Goal: Task Accomplishment & Management: Complete application form

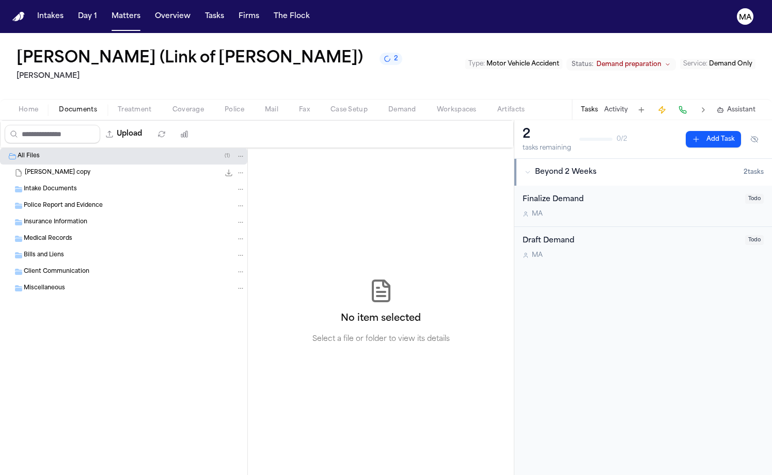
click at [394, 55] on span "2" at bounding box center [396, 59] width 4 height 8
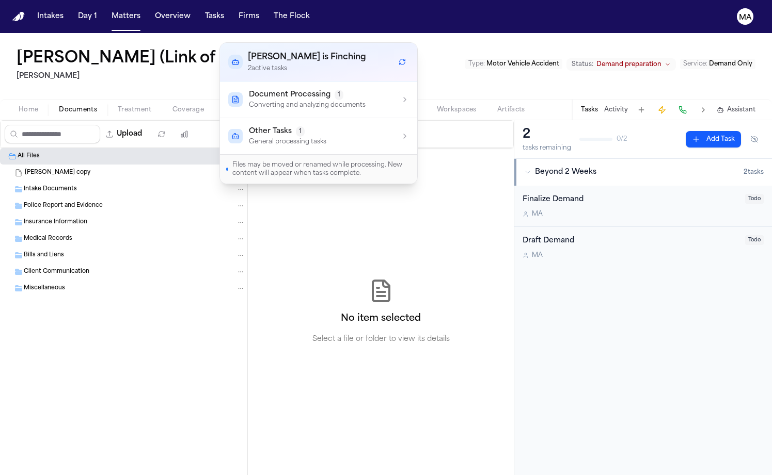
click at [289, 126] on div "Other Tasks 1" at bounding box center [287, 131] width 77 height 10
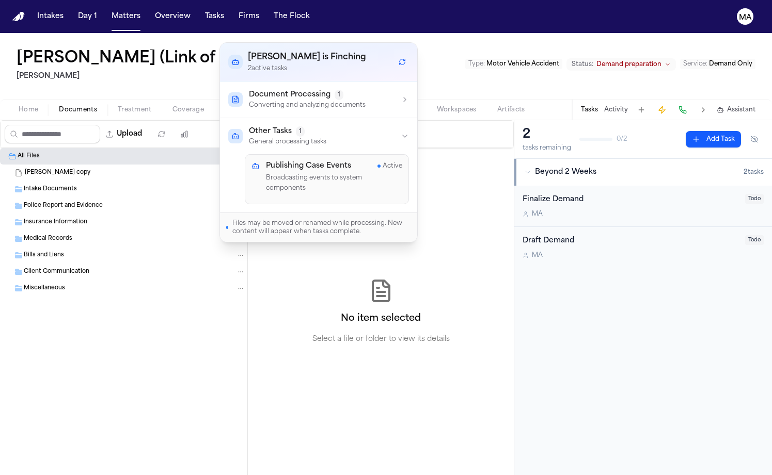
click at [301, 90] on div "Document Processing 1" at bounding box center [307, 95] width 117 height 10
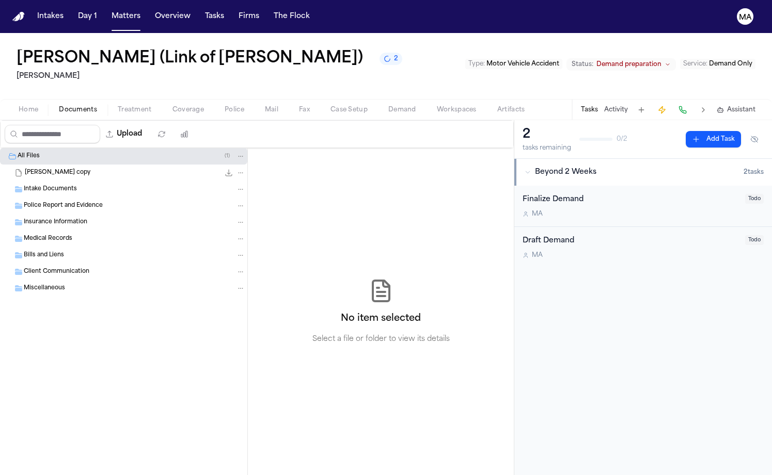
click at [92, 168] on div "[PERSON_NAME] copy 14.2 MB" at bounding box center [135, 173] width 220 height 10
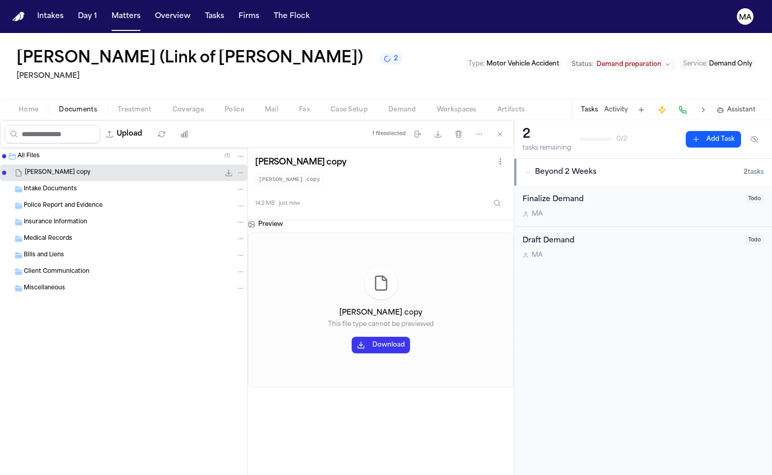
click at [96, 326] on div "All Files ( 1 ) SHOVER, Elizabeth copy 14.2 MB Intake Documents Police Report a…" at bounding box center [124, 311] width 248 height 327
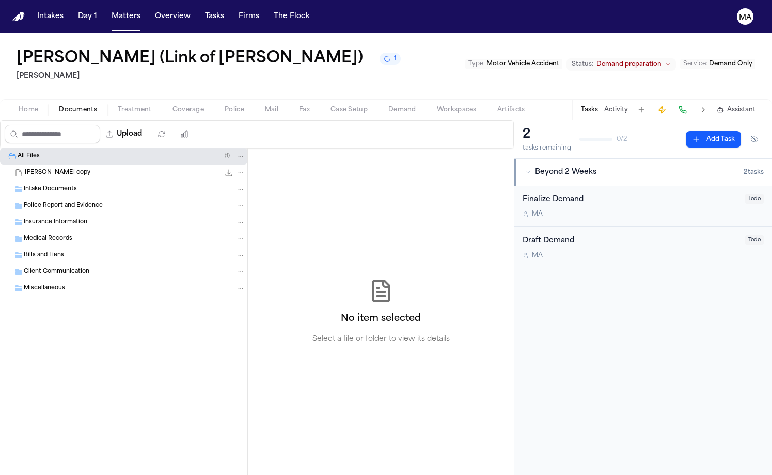
click at [87, 168] on div "[PERSON_NAME] copy 14.2 MB" at bounding box center [135, 173] width 220 height 10
click at [84, 168] on div "[PERSON_NAME] copy 14.2 MB" at bounding box center [135, 173] width 220 height 10
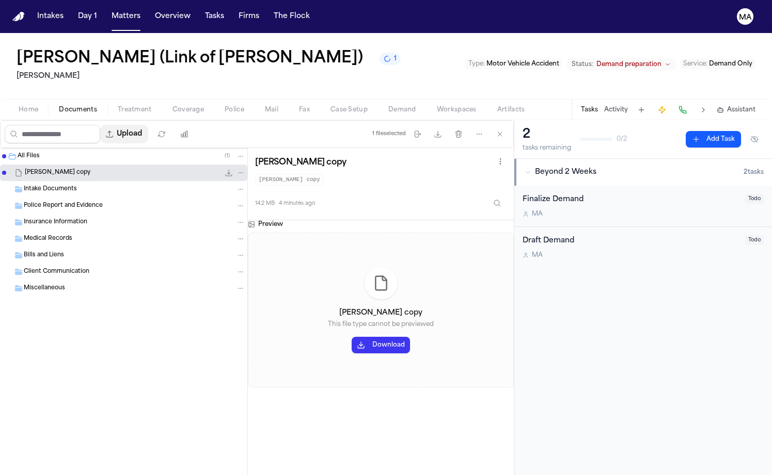
click at [109, 125] on button "Upload" at bounding box center [124, 134] width 48 height 19
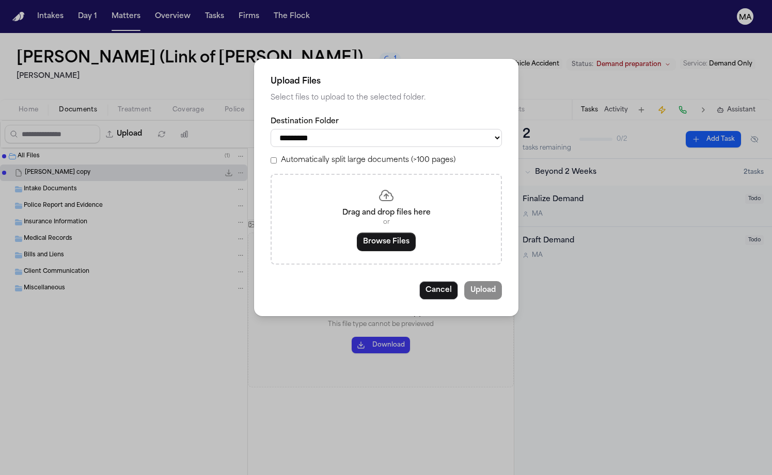
click at [394, 182] on div "Drag and drop files here or Browse Files" at bounding box center [385, 219] width 231 height 91
click at [390, 233] on button "Browse Files" at bounding box center [386, 242] width 59 height 19
click at [385, 233] on button "Browse Files" at bounding box center [386, 242] width 59 height 19
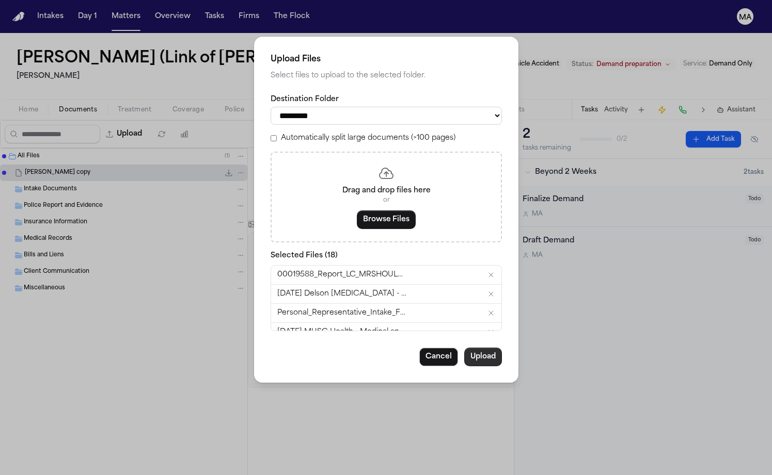
click at [464, 348] on button "Upload" at bounding box center [483, 357] width 38 height 19
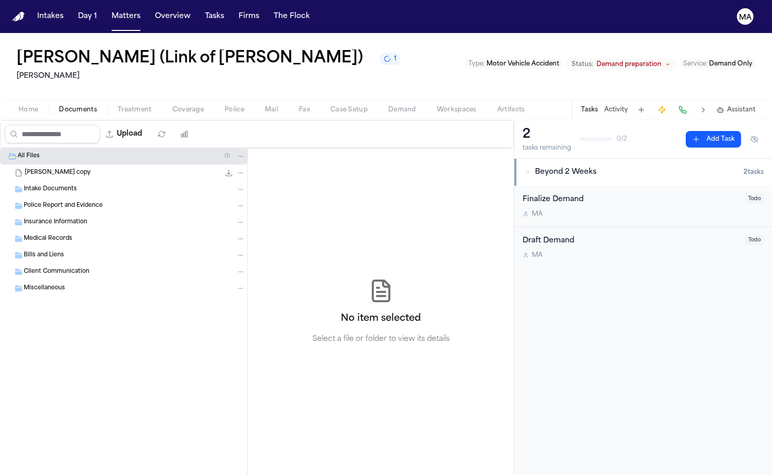
click at [54, 169] on span "[PERSON_NAME] copy" at bounding box center [58, 173] width 66 height 9
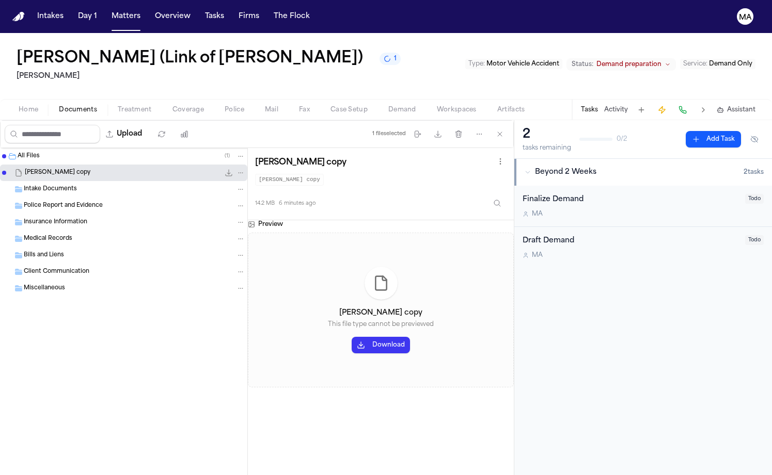
click at [63, 152] on div "All Files ( 1 )" at bounding box center [132, 156] width 228 height 9
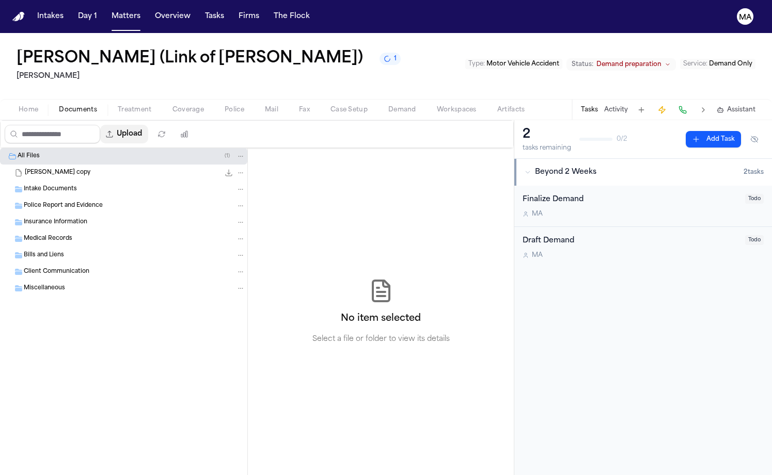
click at [102, 125] on button "Upload" at bounding box center [124, 134] width 48 height 19
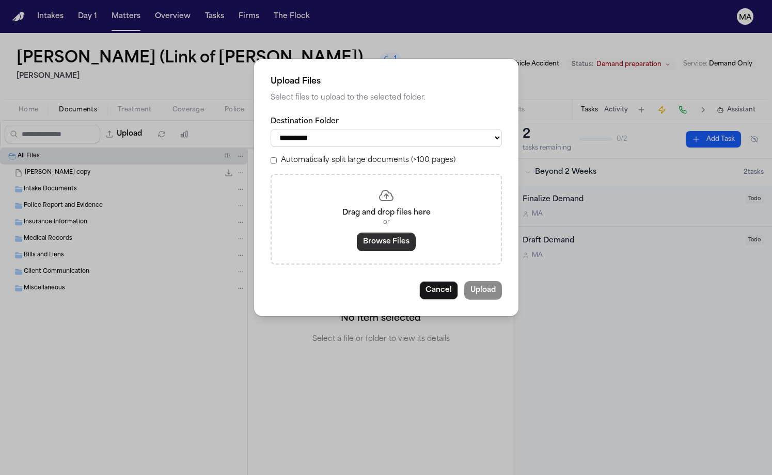
click at [393, 233] on button "Browse Files" at bounding box center [386, 242] width 59 height 19
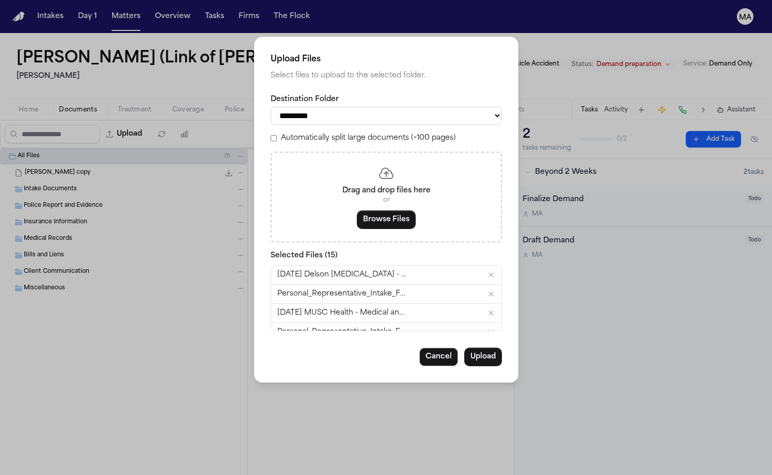
click at [325, 133] on div "Automatically split large documents (>100 pages)" at bounding box center [385, 138] width 231 height 10
click at [464, 348] on button "Upload" at bounding box center [483, 357] width 38 height 19
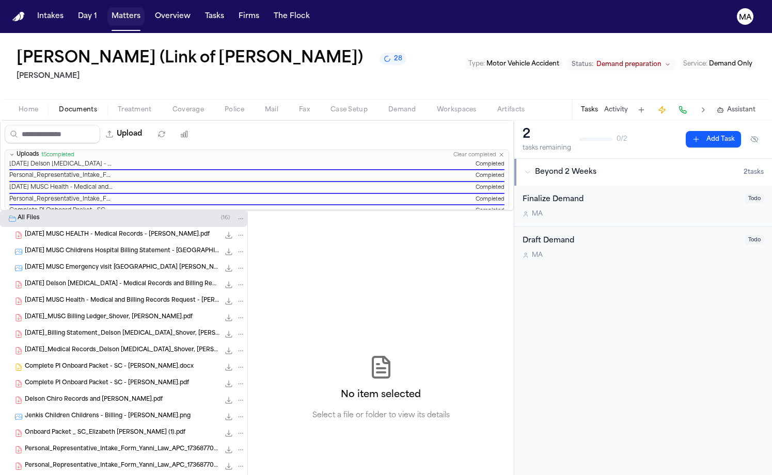
click at [107, 7] on button "Matters" at bounding box center [125, 16] width 37 height 19
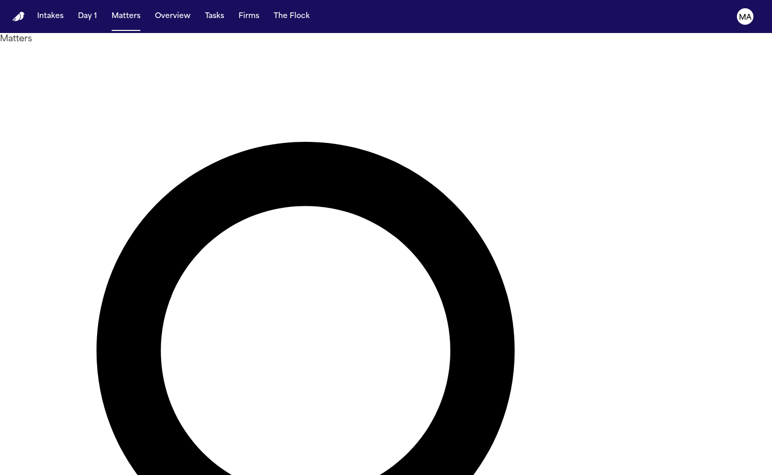
type input "*****"
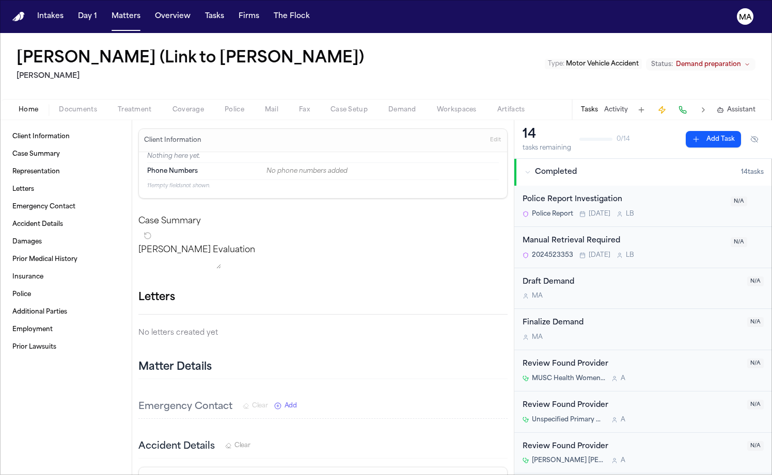
click at [59, 106] on span "Documents" at bounding box center [78, 110] width 38 height 8
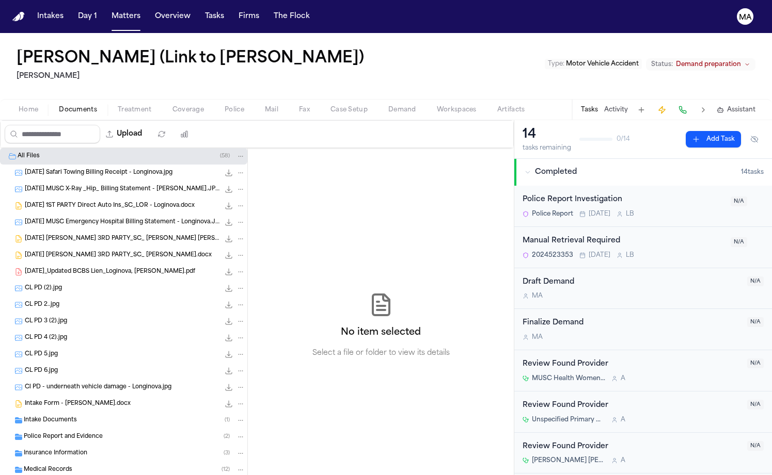
click at [47, 445] on div "Insurance Information ( 3 )" at bounding box center [123, 453] width 247 height 17
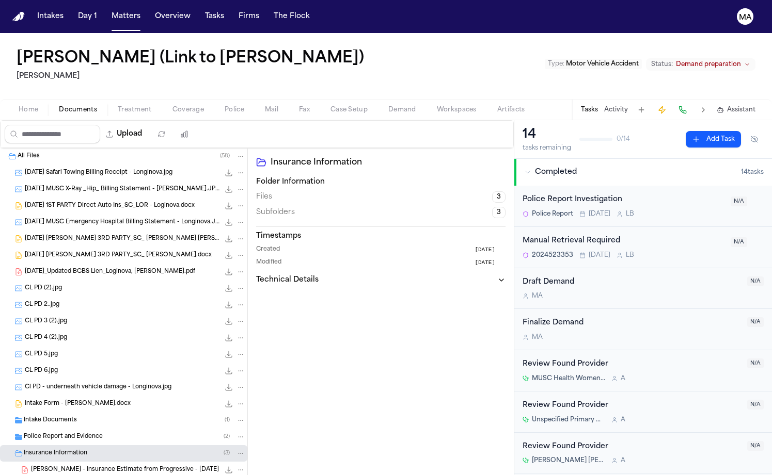
click at [47, 445] on div "Insurance Information ( 3 )" at bounding box center [123, 453] width 247 height 17
click at [40, 466] on span "Medical Records" at bounding box center [48, 470] width 49 height 9
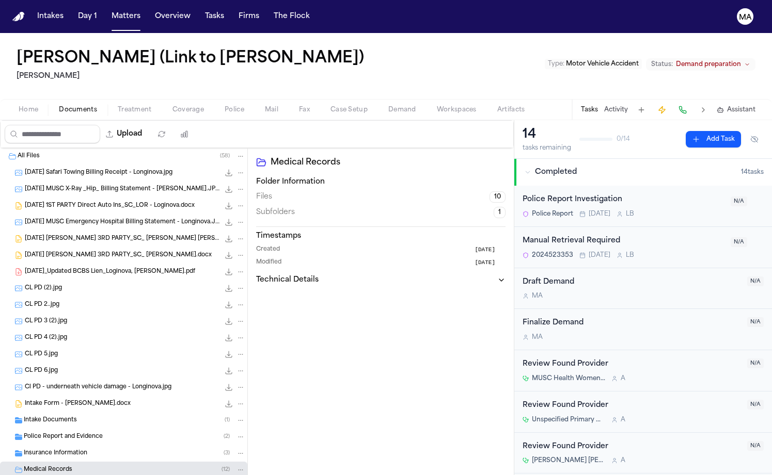
click at [40, 466] on span "Medical Records" at bounding box center [48, 470] width 49 height 9
click at [44, 445] on div "Insurance Information ( 3 )" at bounding box center [123, 453] width 247 height 17
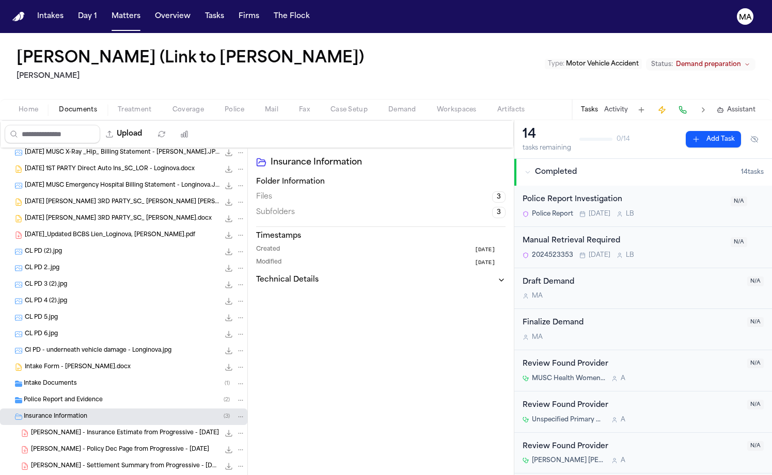
scroll to position [40, 0]
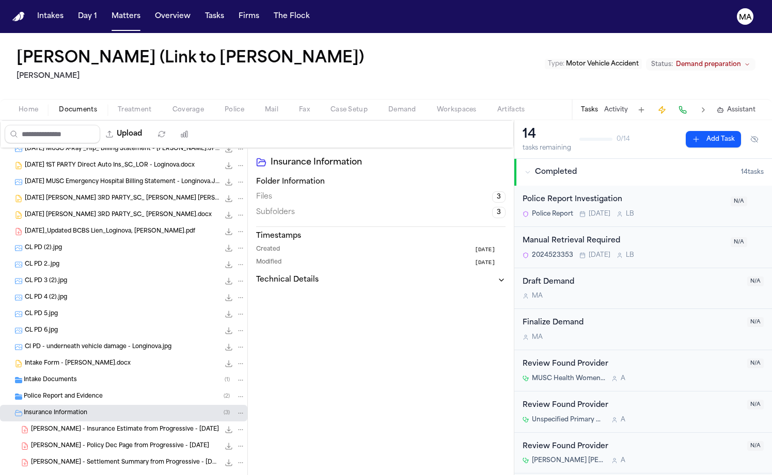
click at [57, 455] on div "[PERSON_NAME] - Settlement Summary from Progressive - [DATE] 118.8 KB • PDF" at bounding box center [123, 463] width 247 height 17
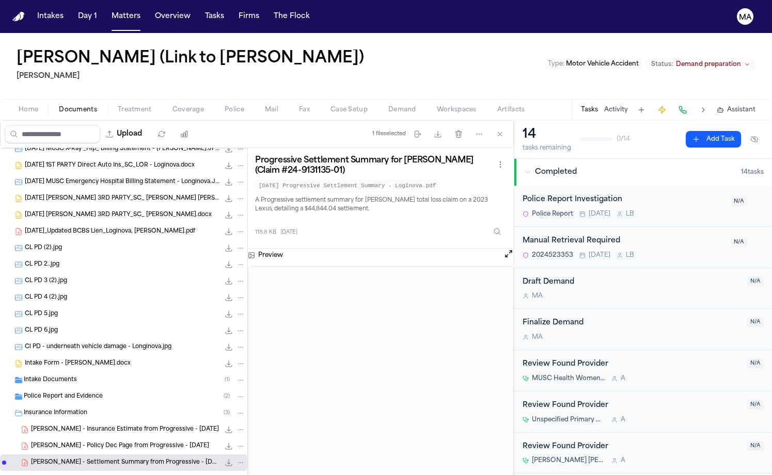
click at [44, 426] on span "[PERSON_NAME] - Insurance Estimate from Progressive - [DATE]" at bounding box center [125, 430] width 188 height 9
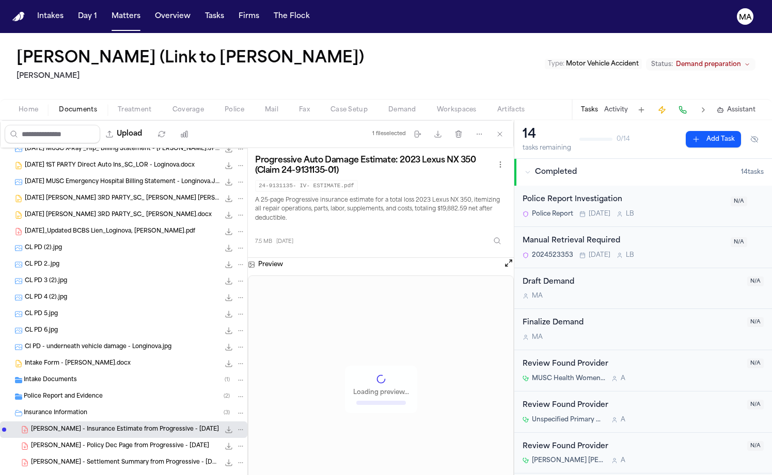
click at [70, 442] on span "[PERSON_NAME] - Policy Dec Page from Progressive - [DATE]" at bounding box center [120, 446] width 178 height 9
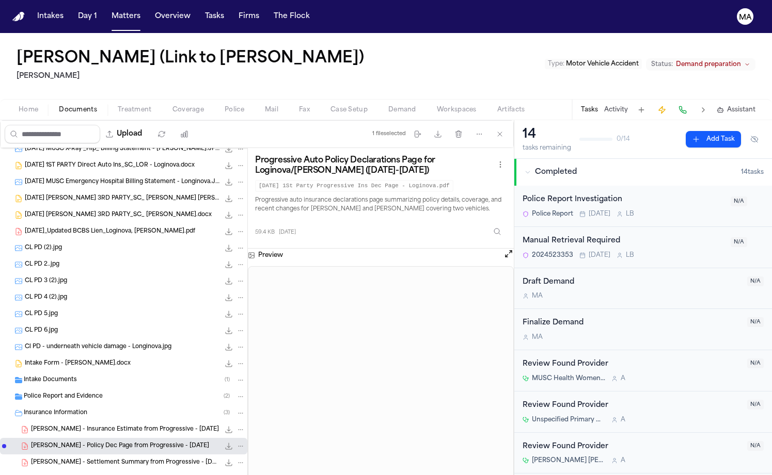
click at [63, 393] on span "Police Report and Evidence" at bounding box center [63, 397] width 79 height 9
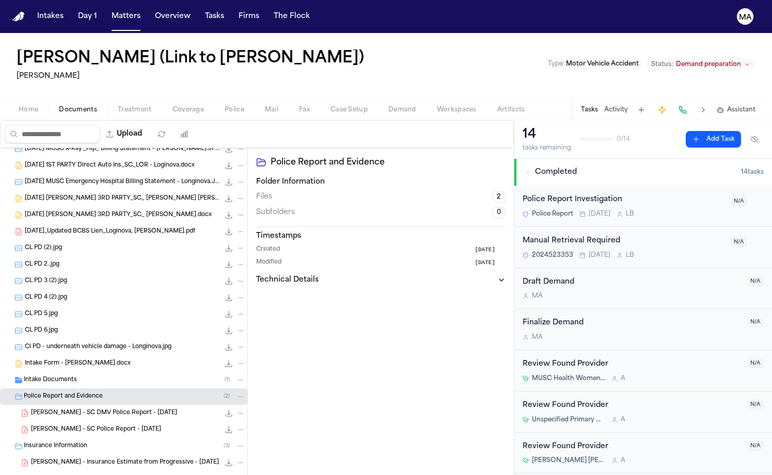
click at [63, 393] on span "Police Report and Evidence" at bounding box center [63, 397] width 79 height 9
click at [46, 409] on span "Insurance Information" at bounding box center [55, 413] width 63 height 9
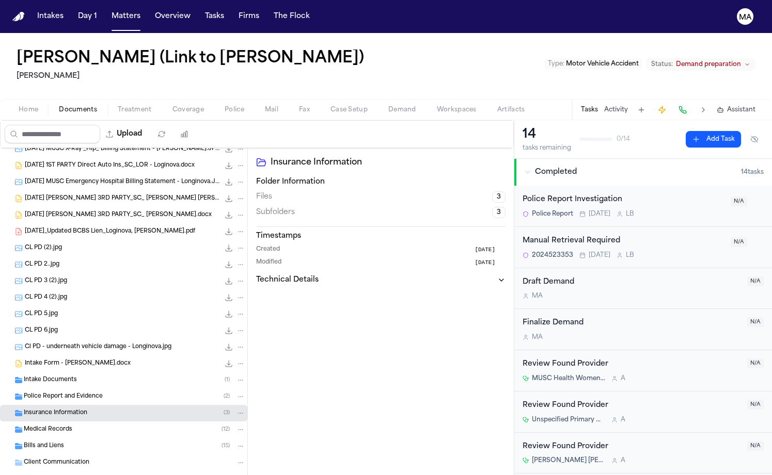
click at [46, 426] on span "Medical Records" at bounding box center [48, 430] width 49 height 9
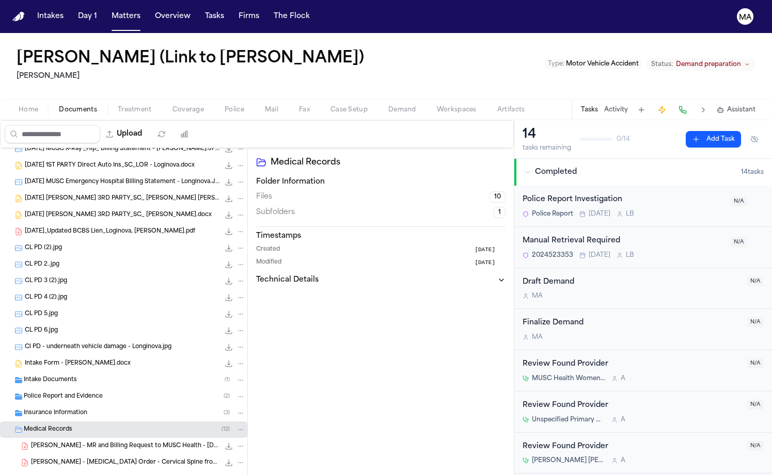
click at [46, 426] on span "Medical Records" at bounding box center [48, 430] width 49 height 9
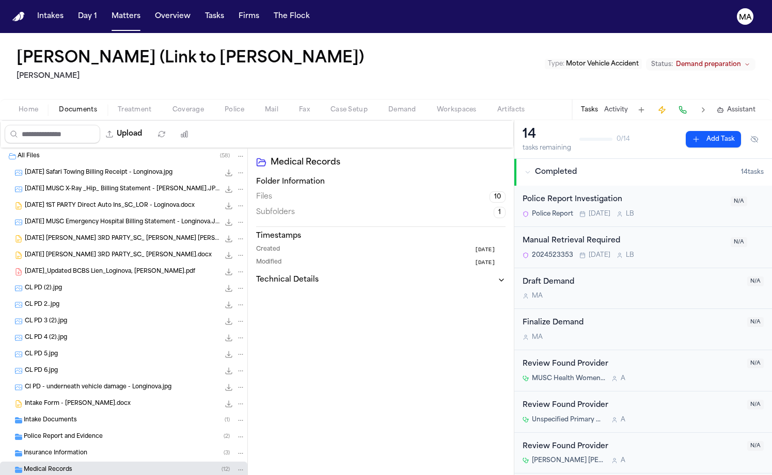
scroll to position [0, 0]
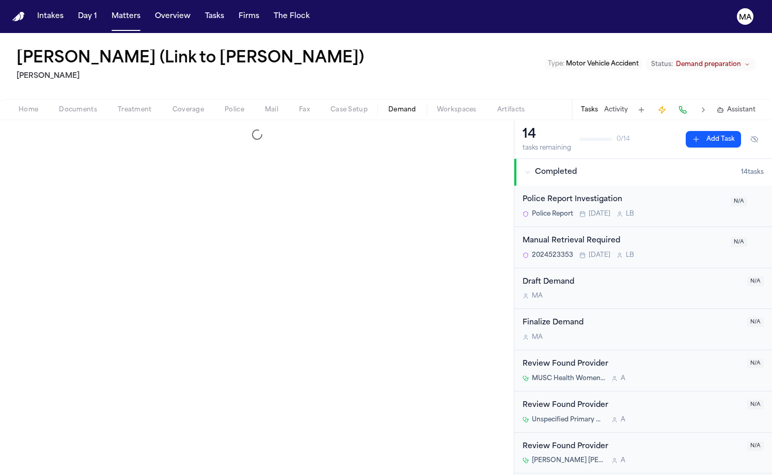
click at [388, 106] on span "Demand" at bounding box center [402, 110] width 28 height 8
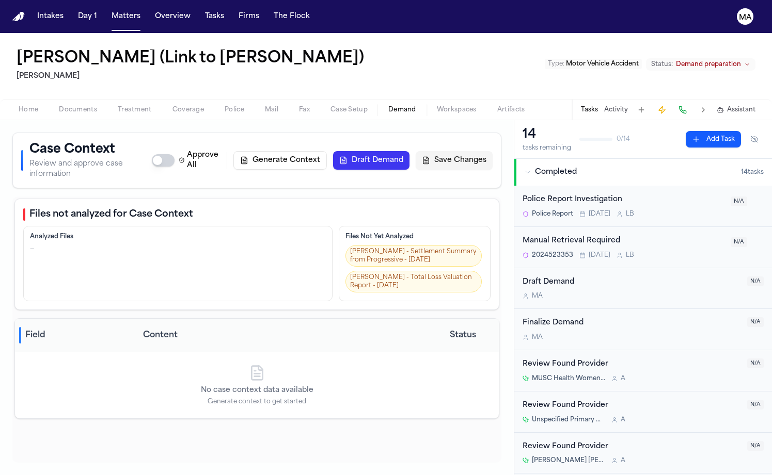
click at [327, 151] on button "Generate Context" at bounding box center [279, 160] width 93 height 19
click at [107, 10] on button "Matters" at bounding box center [125, 16] width 37 height 19
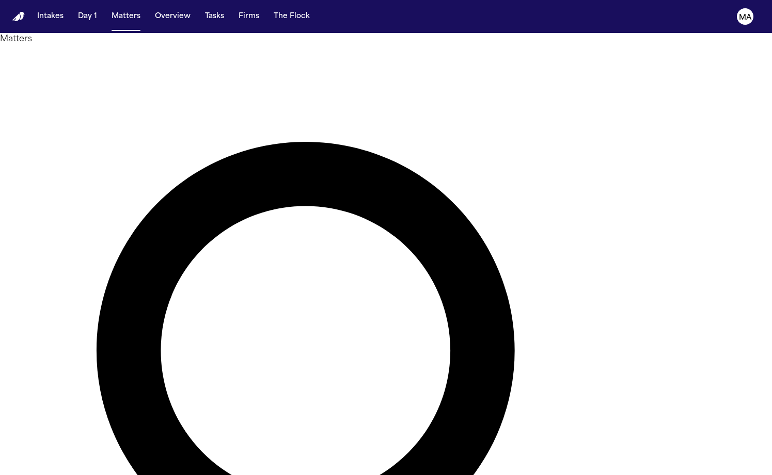
drag, startPoint x: 520, startPoint y: 42, endPoint x: 350, endPoint y: 42, distance: 170.3
click at [350, 45] on div "***** Overview Add Matter" at bounding box center [386, 443] width 772 height 796
type input "*******"
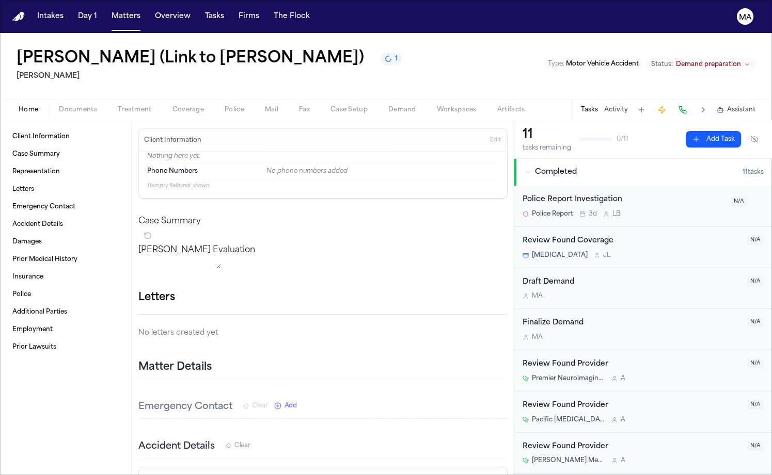
click at [59, 106] on span "Documents" at bounding box center [78, 110] width 38 height 8
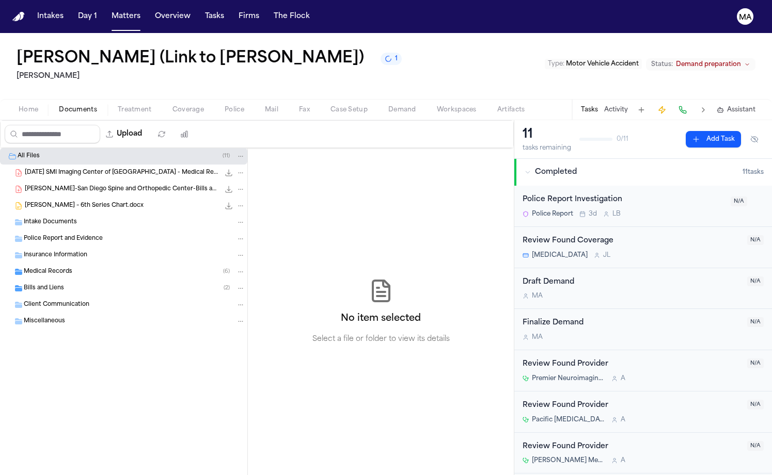
click at [79, 185] on span "[PERSON_NAME]-San Diego Spine and Orthopedic Center-Bills and Records-DOS-02.27…" at bounding box center [122, 189] width 195 height 9
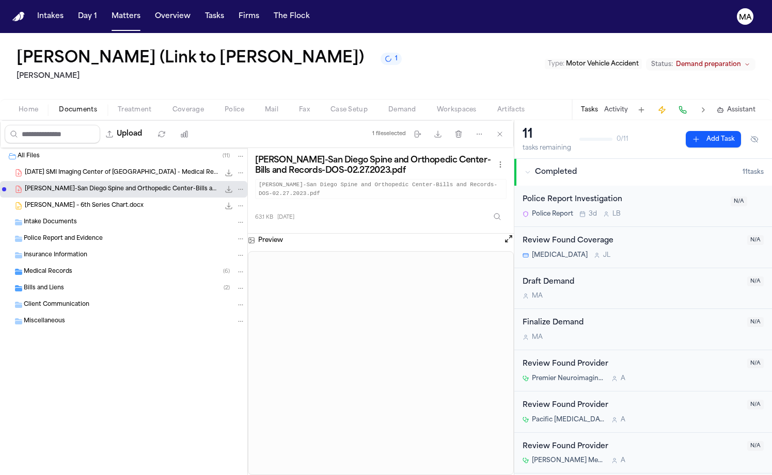
click at [78, 169] on span "[DATE] SMI Imaging Center of [GEOGRAPHIC_DATA] - Medical Report CS [MEDICAL_DAT…" at bounding box center [122, 173] width 195 height 9
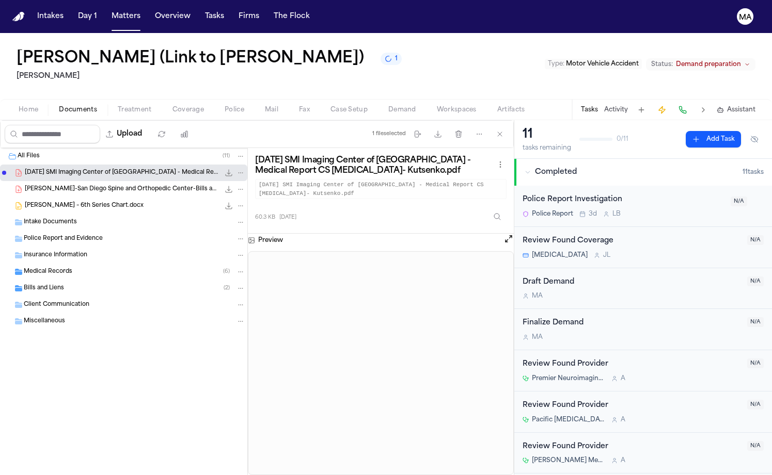
click at [63, 264] on div "Medical Records ( 6 )" at bounding box center [123, 272] width 247 height 17
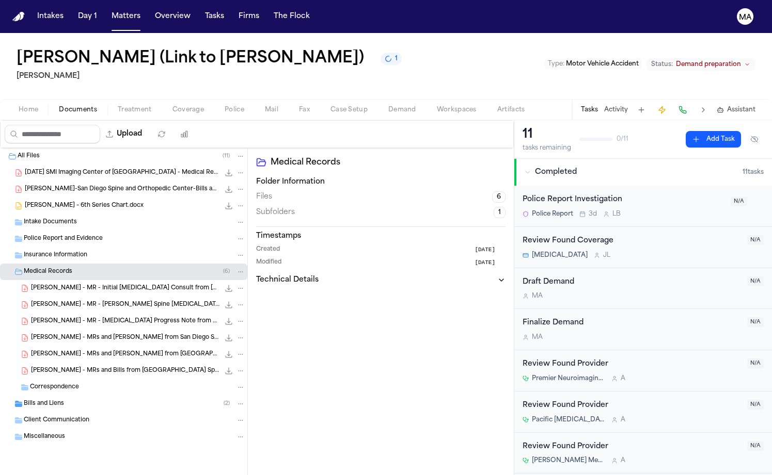
click at [63, 264] on div "Medical Records ( 6 )" at bounding box center [123, 272] width 247 height 17
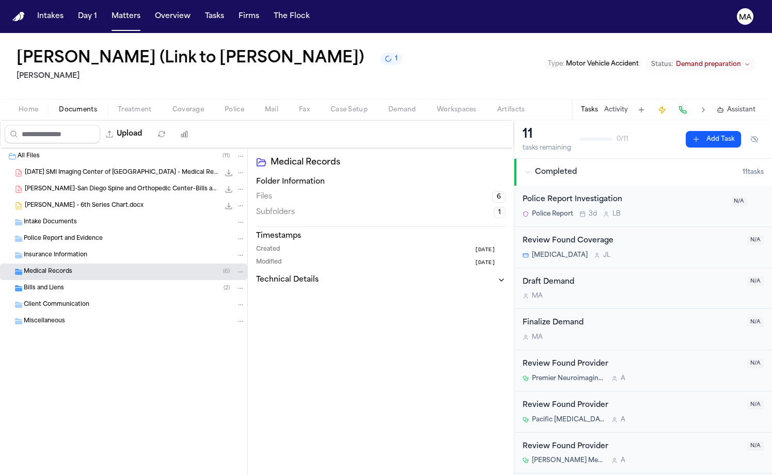
click at [63, 264] on div "Medical Records ( 6 )" at bounding box center [123, 272] width 247 height 17
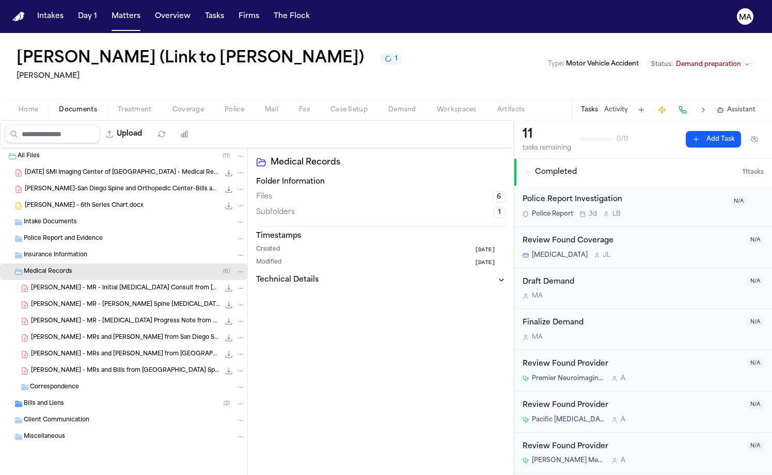
click at [56, 284] on span "[PERSON_NAME] - MR - Initial [MEDICAL_DATA] Consult from [GEOGRAPHIC_DATA][MEDI…" at bounding box center [125, 288] width 188 height 9
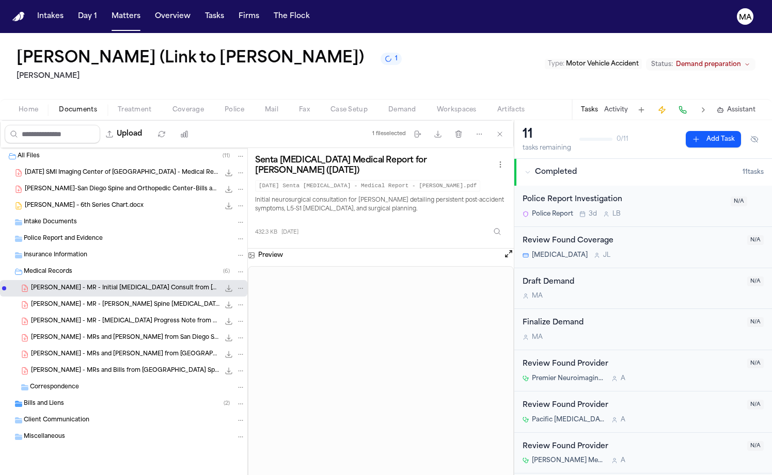
click at [58, 301] on span "[PERSON_NAME] - MR - [PERSON_NAME] Spine [MEDICAL_DATA] Report from SMI Imaging…" at bounding box center [125, 305] width 188 height 9
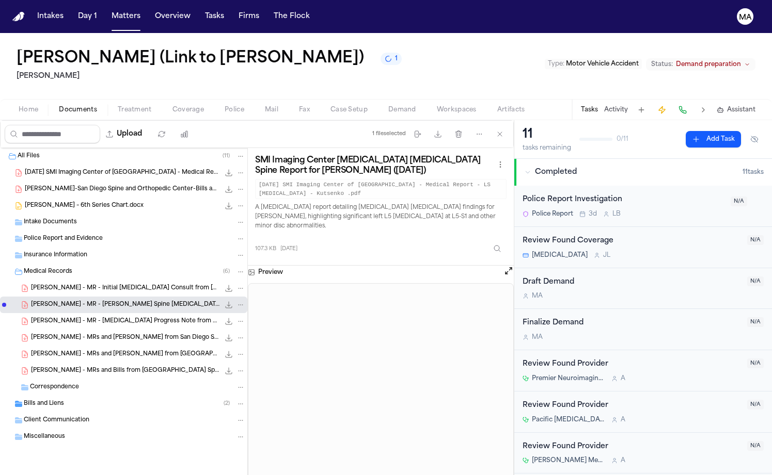
click at [59, 317] on span "[PERSON_NAME] - MR - [MEDICAL_DATA] Progress Note from Senta [MEDICAL_DATA] - […" at bounding box center [125, 321] width 188 height 9
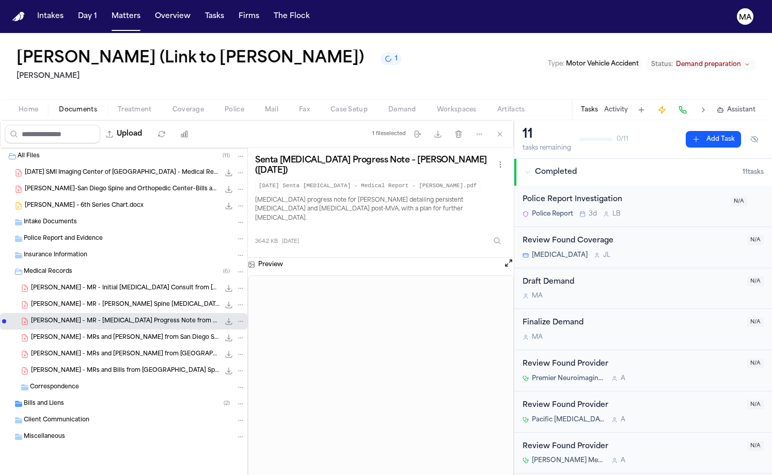
click at [57, 330] on div "[PERSON_NAME] - MRs and [PERSON_NAME] from San Diego Spine and MAX [MEDICAL_DAT…" at bounding box center [123, 338] width 247 height 17
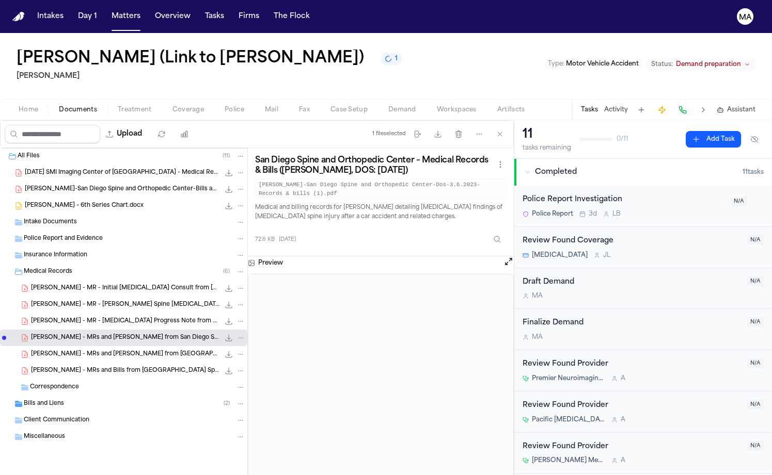
click at [55, 350] on span "[PERSON_NAME] - MRs and [PERSON_NAME] from [GEOGRAPHIC_DATA] Spine and Orthoped…" at bounding box center [125, 354] width 188 height 9
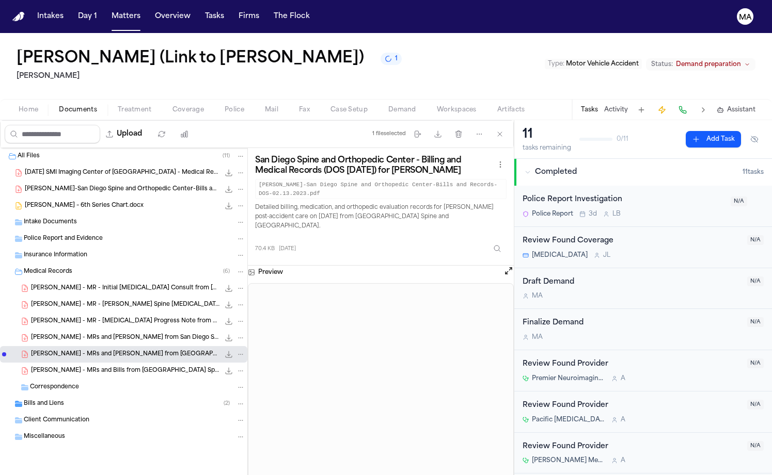
click at [55, 363] on div "[PERSON_NAME] - MRs and Bills from [GEOGRAPHIC_DATA] Spine and Orthopedic Cente…" at bounding box center [123, 371] width 247 height 17
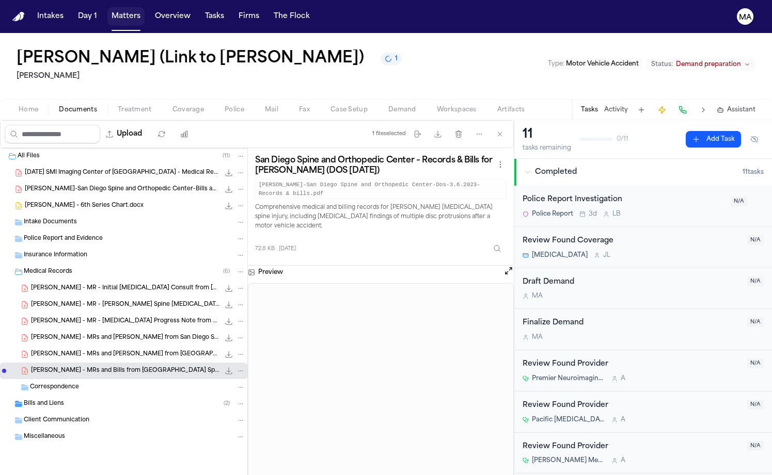
click at [107, 9] on button "Matters" at bounding box center [125, 16] width 37 height 19
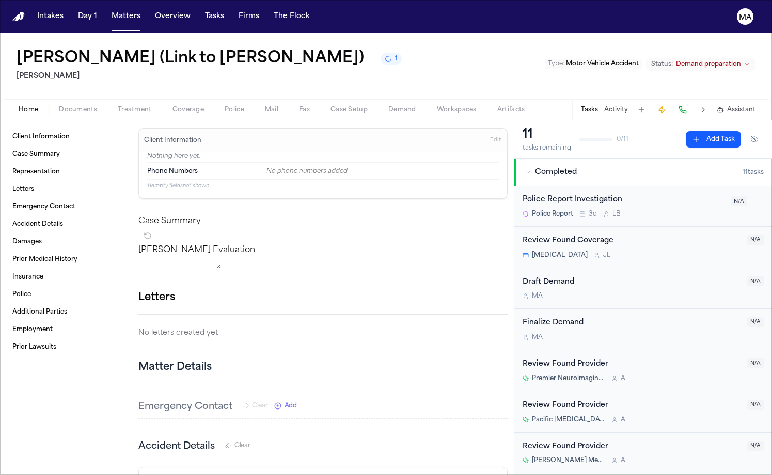
click at [59, 106] on span "Documents" at bounding box center [78, 110] width 38 height 8
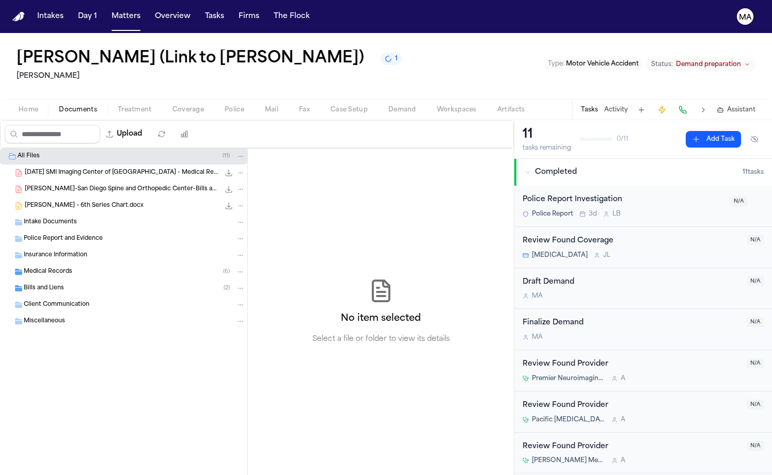
click at [59, 106] on span "Documents" at bounding box center [78, 110] width 38 height 8
click at [385, 55] on icon "1 active task" at bounding box center [388, 58] width 7 height 7
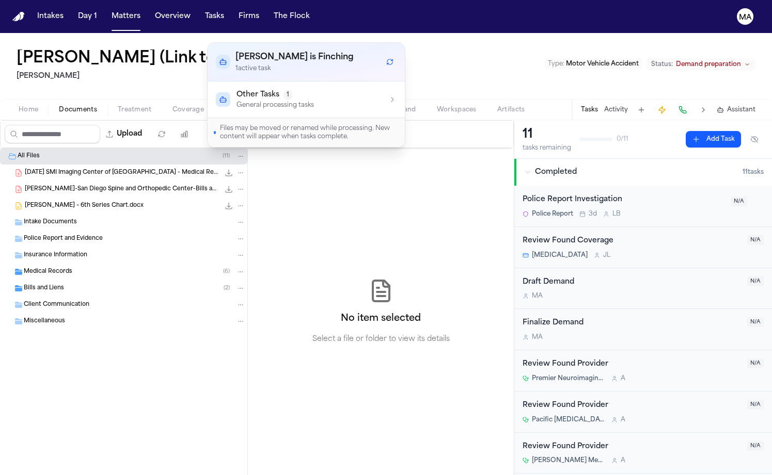
click at [281, 35] on div "[PERSON_NAME] (Link to [PERSON_NAME]) 1 [PERSON_NAME] Type : Motor Vehicle Acci…" at bounding box center [386, 66] width 772 height 66
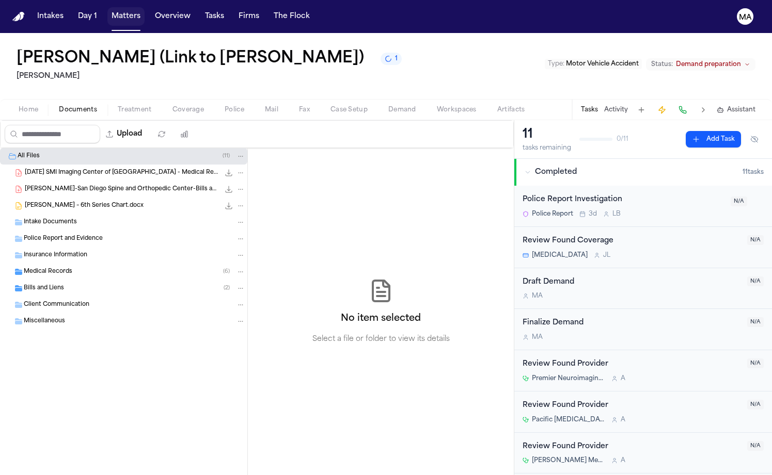
click at [107, 11] on button "Matters" at bounding box center [125, 16] width 37 height 19
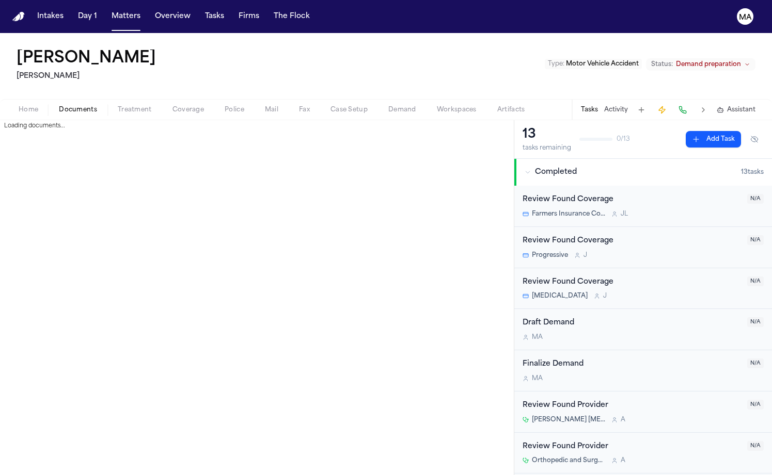
click at [59, 106] on span "Documents" at bounding box center [78, 110] width 38 height 8
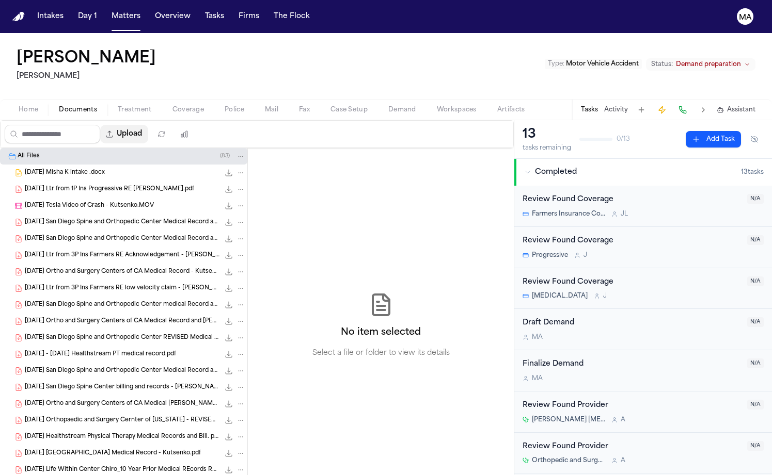
click at [107, 125] on button "Upload" at bounding box center [124, 134] width 48 height 19
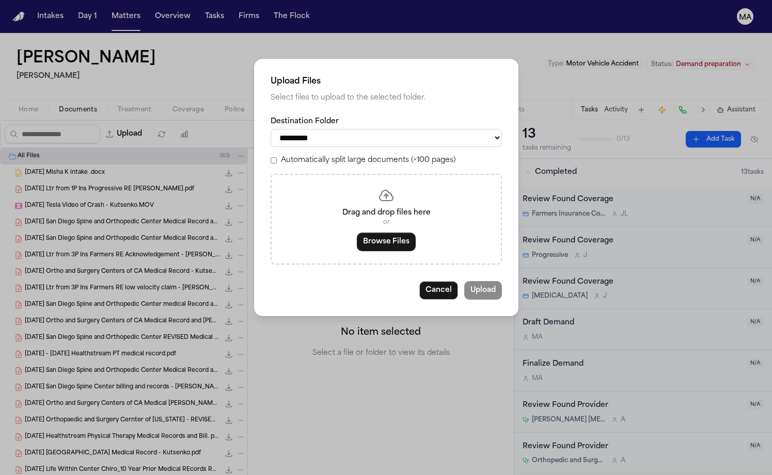
click at [383, 182] on div "Drag and drop files here or Browse Files" at bounding box center [385, 219] width 231 height 91
click at [382, 233] on button "Browse Files" at bounding box center [386, 242] width 59 height 19
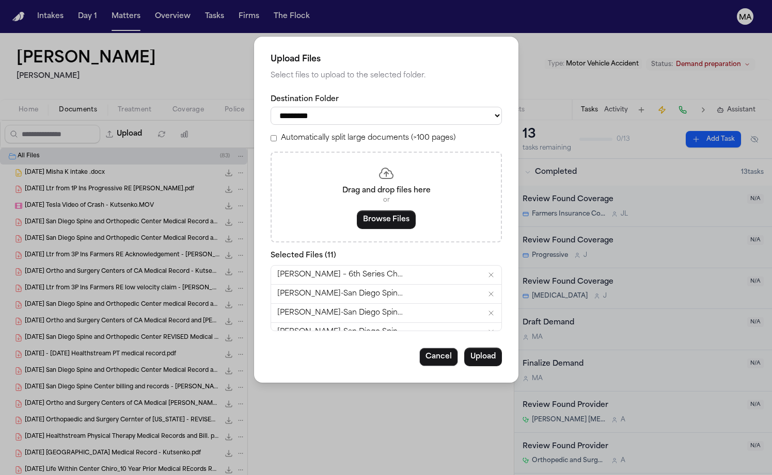
click at [323, 121] on div "**********" at bounding box center [385, 212] width 231 height 237
click at [464, 348] on button "Upload" at bounding box center [483, 357] width 38 height 19
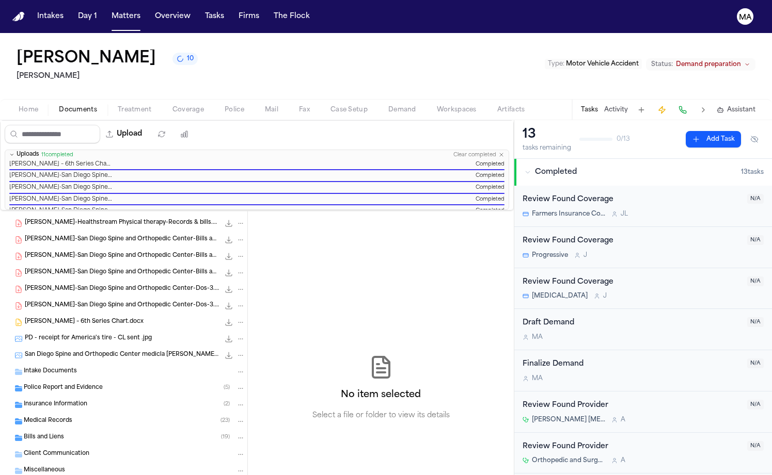
scroll to position [613, 0]
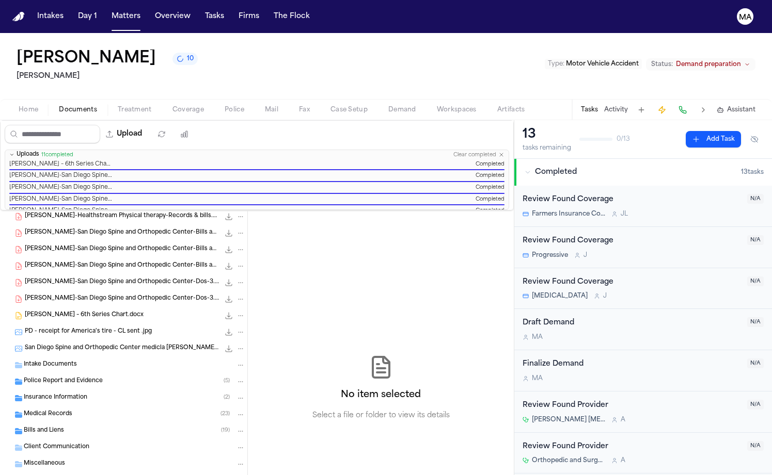
click at [57, 394] on span "Insurance Information" at bounding box center [55, 398] width 63 height 9
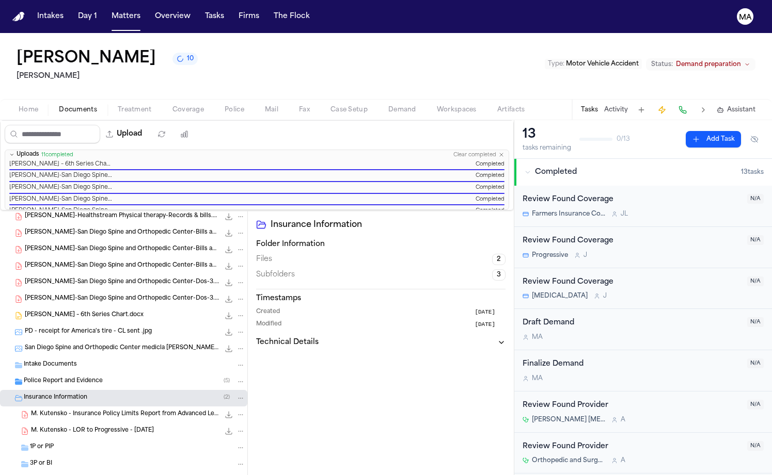
click at [58, 410] on span "M. Kutensko - Insurance Policy Limits Report from Advanced Legal Research - [DA…" at bounding box center [125, 414] width 188 height 9
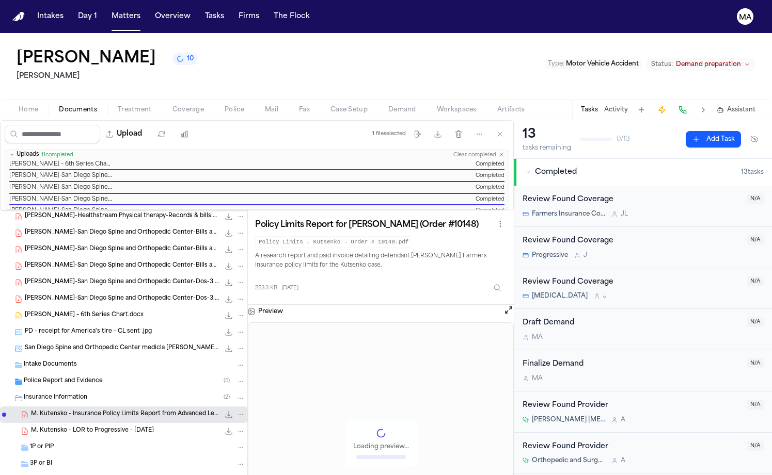
click at [55, 427] on span "M. Kutensko - LOR to Progressive - [DATE]" at bounding box center [92, 431] width 123 height 9
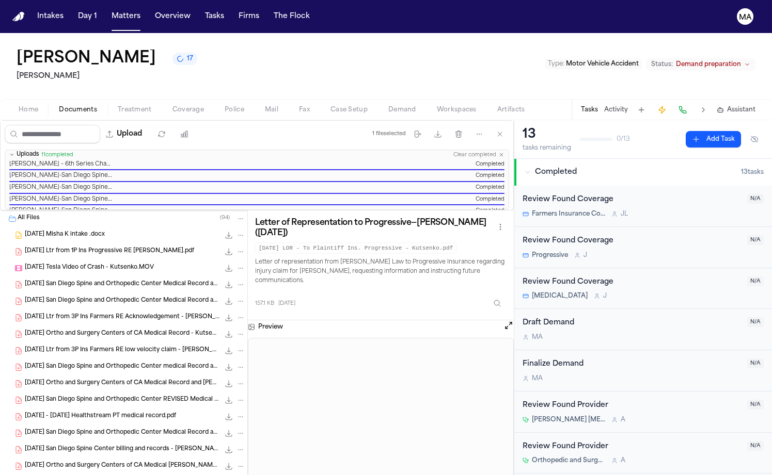
scroll to position [0, 0]
click at [107, 9] on button "Matters" at bounding box center [125, 16] width 37 height 19
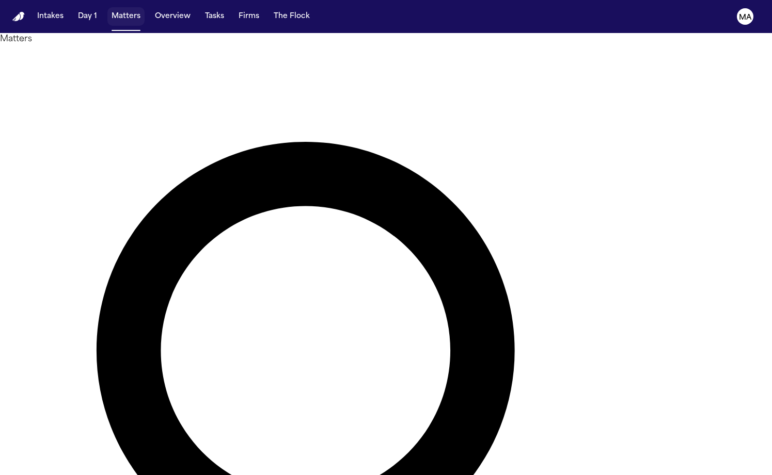
click at [107, 9] on button "Matters" at bounding box center [125, 16] width 37 height 19
click at [107, 12] on button "Matters" at bounding box center [125, 16] width 37 height 19
click at [107, 9] on button "Matters" at bounding box center [125, 16] width 37 height 19
drag, startPoint x: 507, startPoint y: 50, endPoint x: 345, endPoint y: 41, distance: 162.3
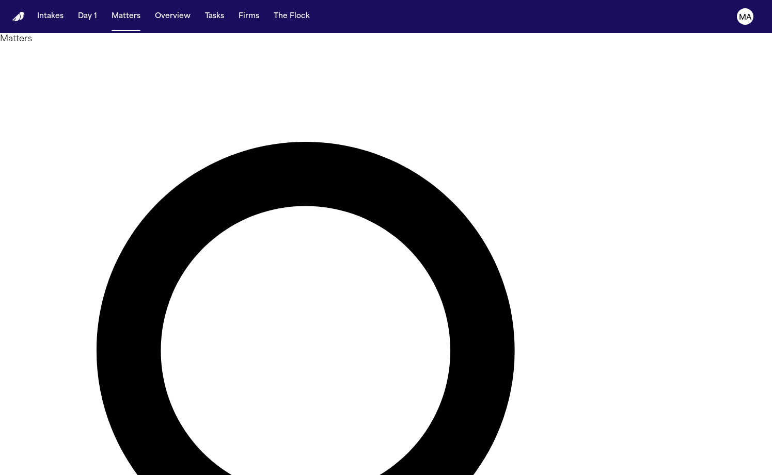
click at [345, 45] on div "******* Overview Add Matter" at bounding box center [386, 443] width 772 height 796
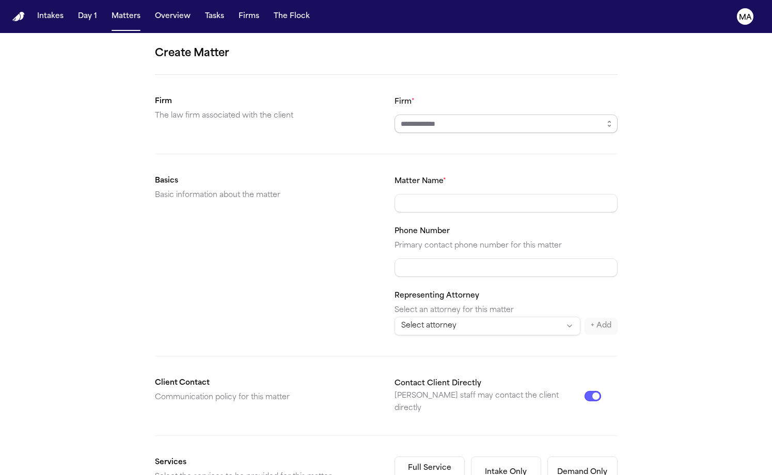
click at [423, 115] on input "Firm *" at bounding box center [505, 124] width 223 height 19
type input "**********"
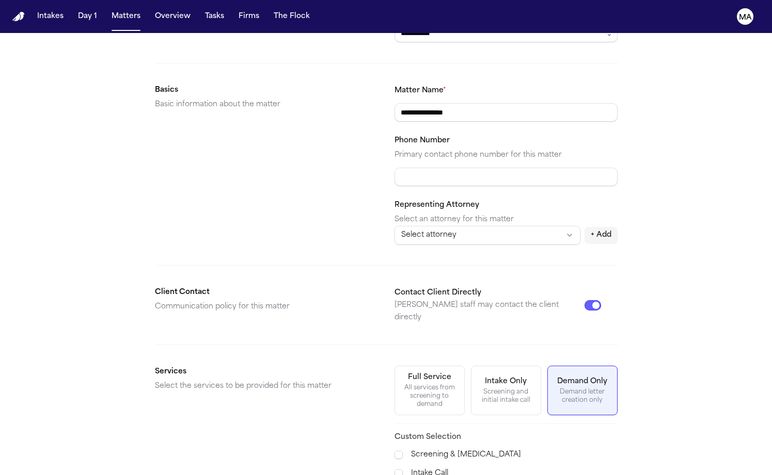
scroll to position [90, 0]
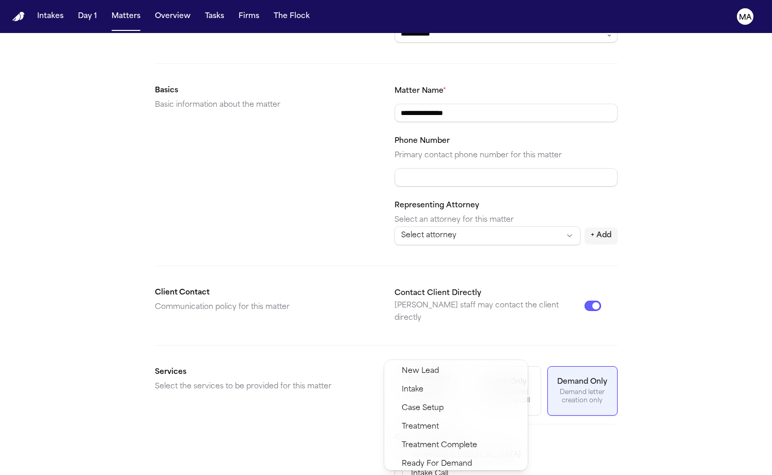
click at [409, 474] on div "Demand Preparation" at bounding box center [455, 483] width 139 height 19
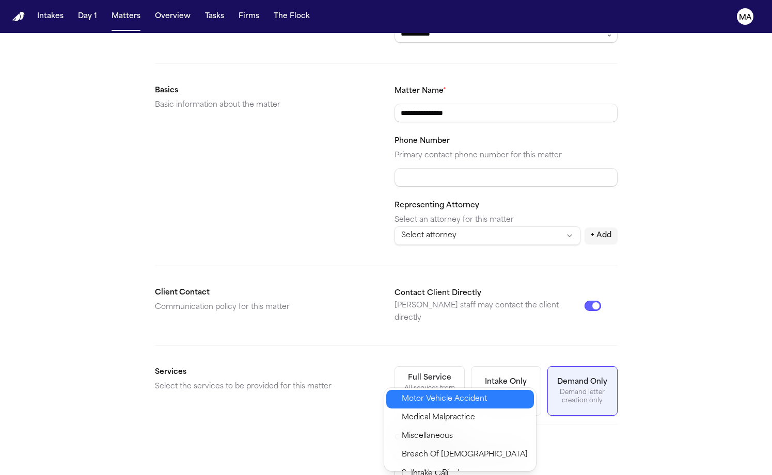
click at [426, 394] on span "Motor Vehicle Accident" at bounding box center [444, 399] width 85 height 12
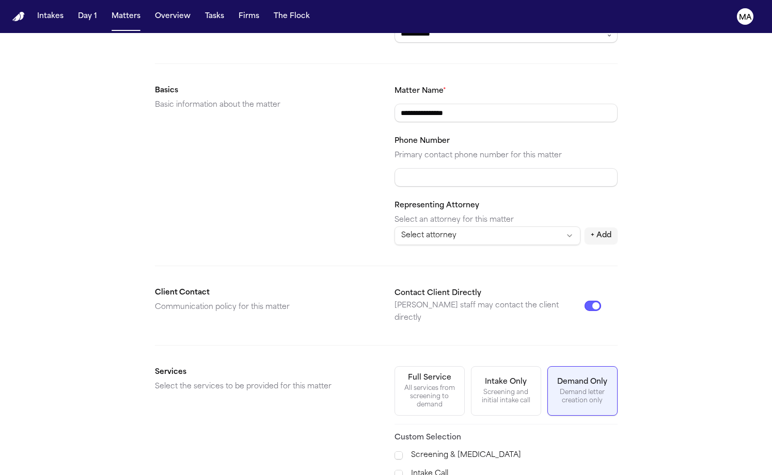
click at [510, 469] on div "**********" at bounding box center [386, 440] width 772 height 995
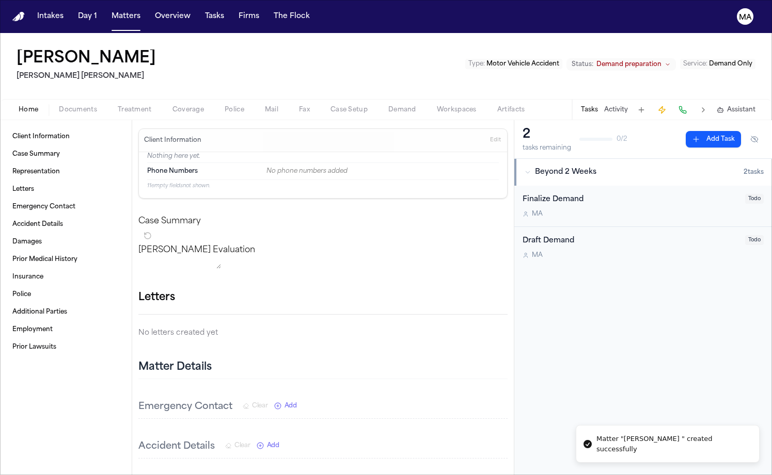
click at [59, 106] on span "Documents" at bounding box center [78, 110] width 38 height 8
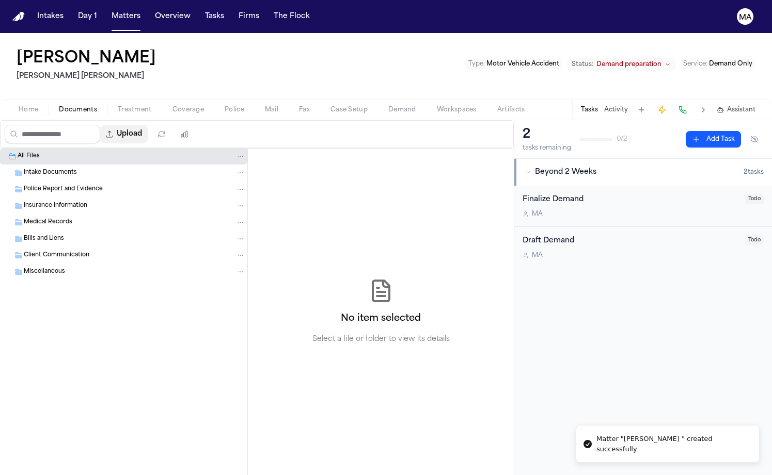
click at [108, 125] on button "Upload" at bounding box center [124, 134] width 48 height 19
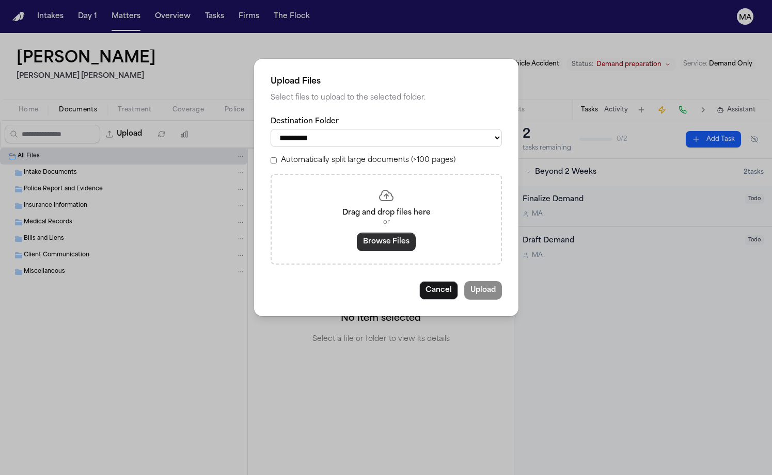
click at [378, 233] on button "Browse Files" at bounding box center [386, 242] width 59 height 19
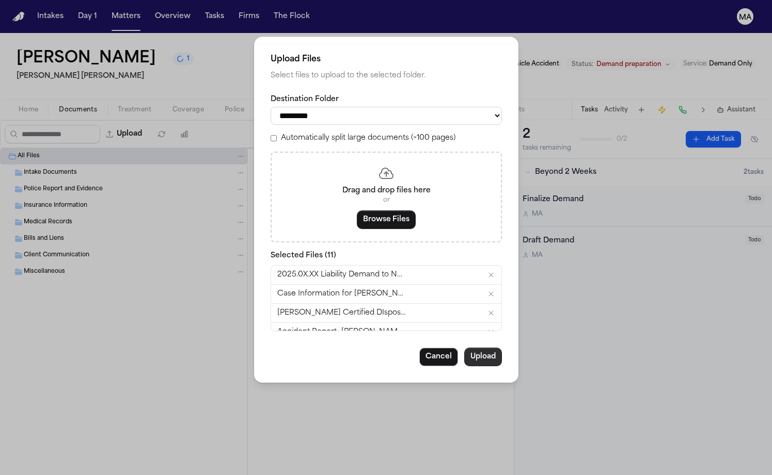
click at [464, 348] on button "Upload" at bounding box center [483, 357] width 38 height 19
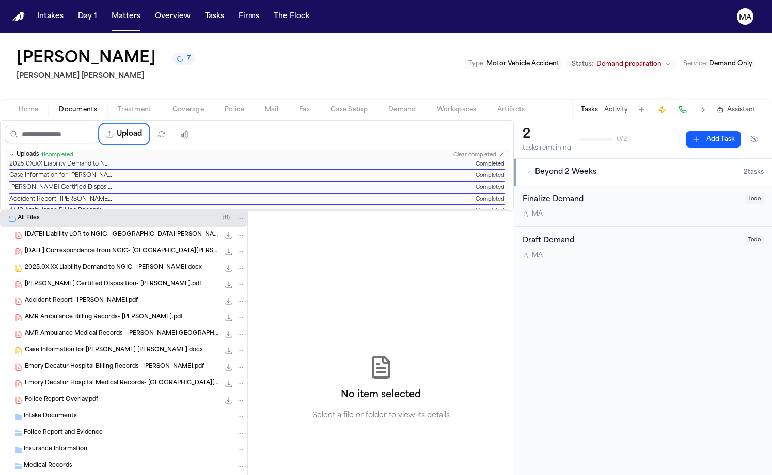
click at [248, 211] on div "No item selected Select a file or folder to view its details" at bounding box center [381, 388] width 266 height 355
click at [107, 12] on button "Matters" at bounding box center [125, 16] width 37 height 19
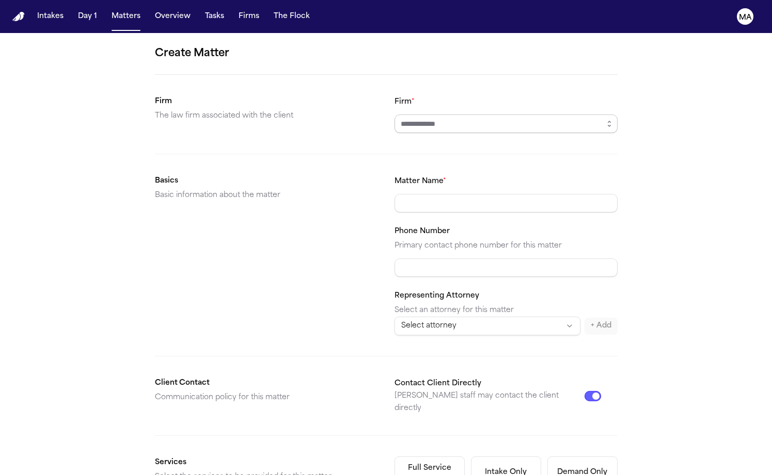
click at [446, 115] on input "Firm *" at bounding box center [505, 124] width 223 height 19
click at [605, 120] on icon "button" at bounding box center [609, 124] width 8 height 8
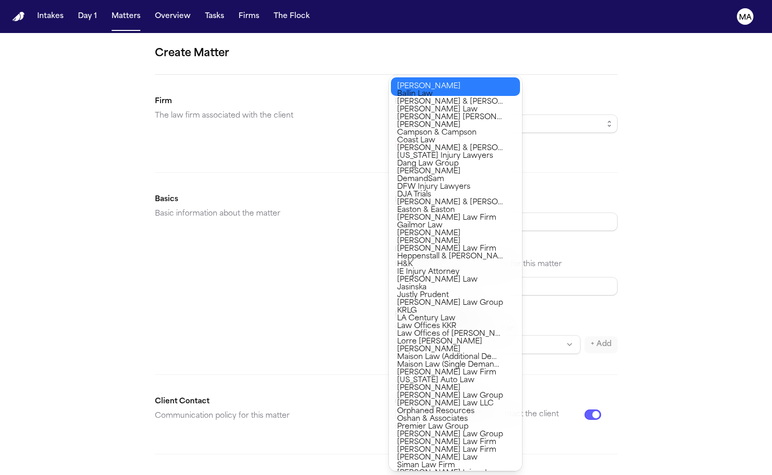
click at [588, 143] on div "Create Matter Firm The law firm associated with the client Firm * Firm is requi…" at bounding box center [386, 399] width 772 height 732
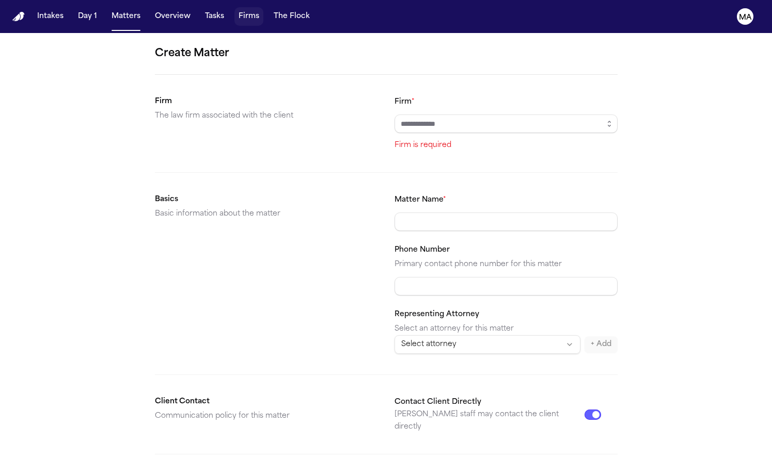
click at [234, 9] on button "Firms" at bounding box center [248, 16] width 29 height 19
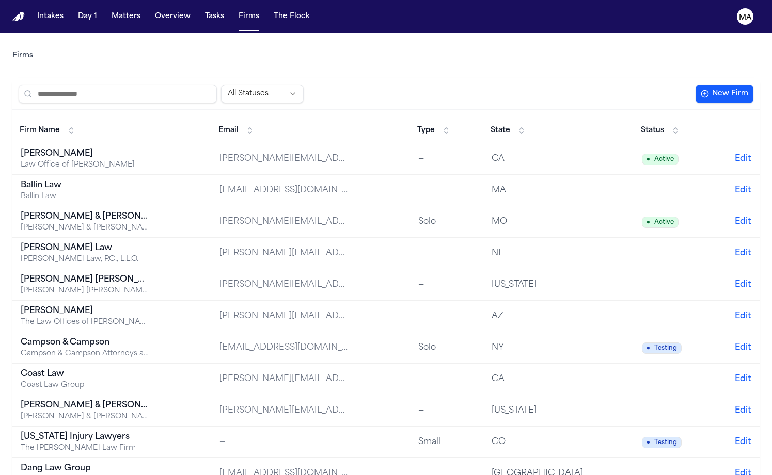
click at [736, 85] on button "New Firm" at bounding box center [724, 94] width 58 height 19
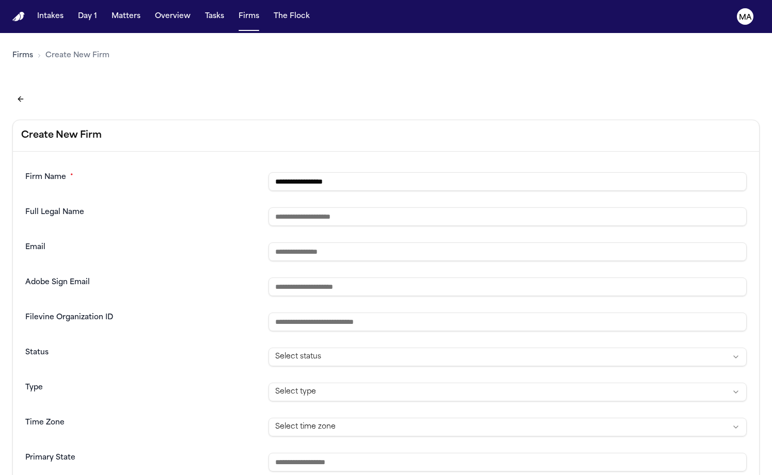
type input "**********"
click at [230, 323] on main "**********" at bounding box center [386, 254] width 772 height 442
type input "**********"
click at [301, 326] on main "**********" at bounding box center [386, 254] width 772 height 442
type input "**********"
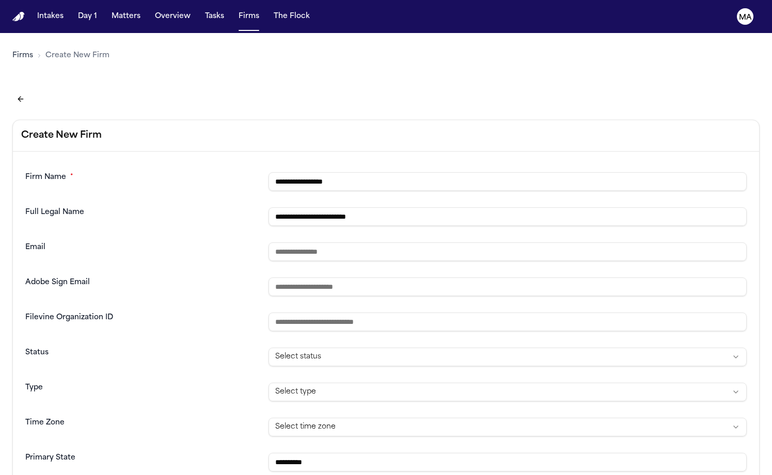
click at [206, 353] on main "**********" at bounding box center [386, 254] width 772 height 442
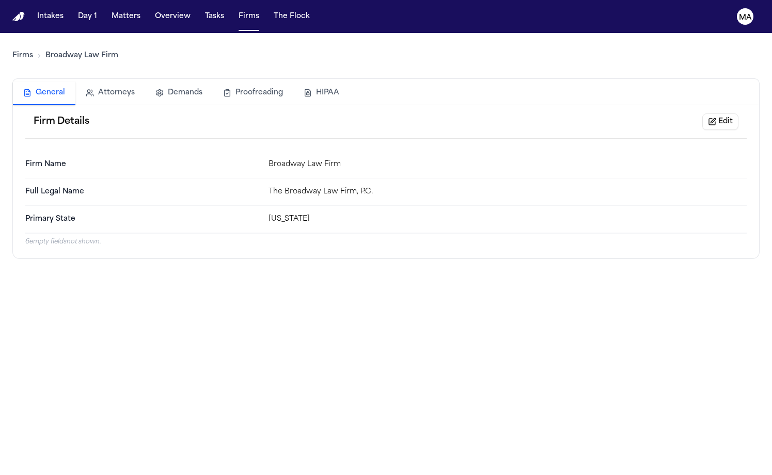
click at [349, 243] on main "Firms Broadway Law Firm General Attorneys Demands Proofreading HIPAA Firm Detai…" at bounding box center [386, 254] width 772 height 442
click at [738, 114] on button "Edit" at bounding box center [720, 122] width 36 height 17
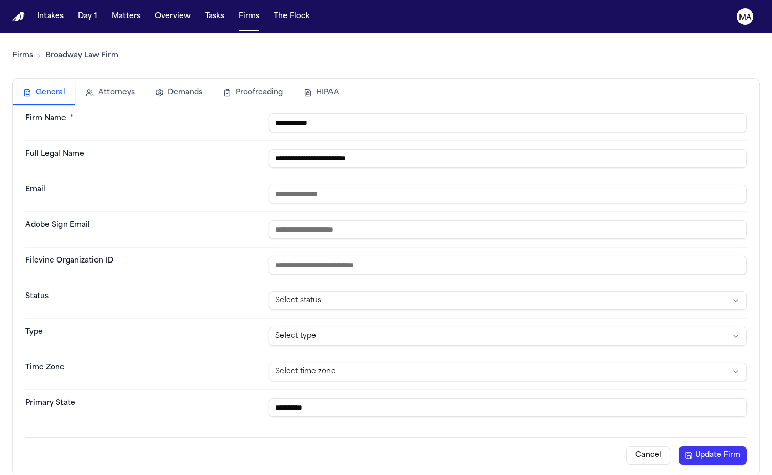
type input "**********"
click at [746, 446] on button "Update Firm" at bounding box center [712, 455] width 68 height 19
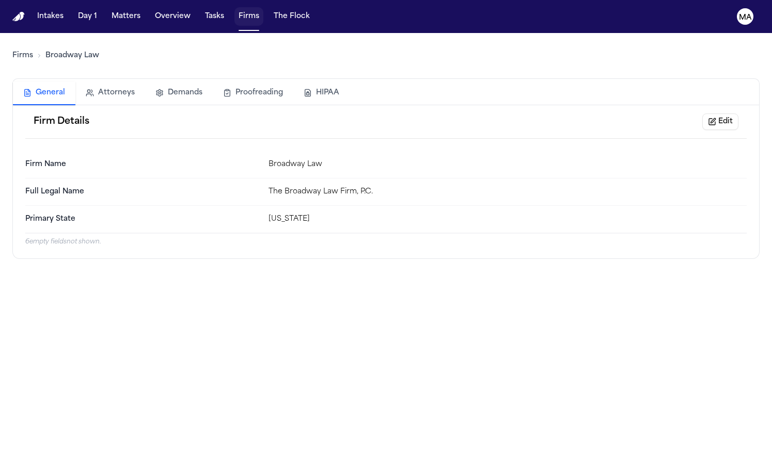
click at [234, 7] on button "Firms" at bounding box center [248, 16] width 29 height 19
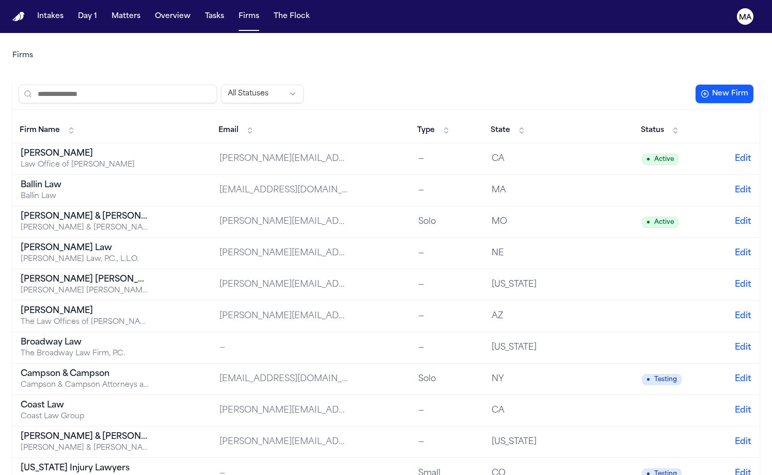
click at [52, 337] on div "Broadway Law" at bounding box center [85, 343] width 129 height 12
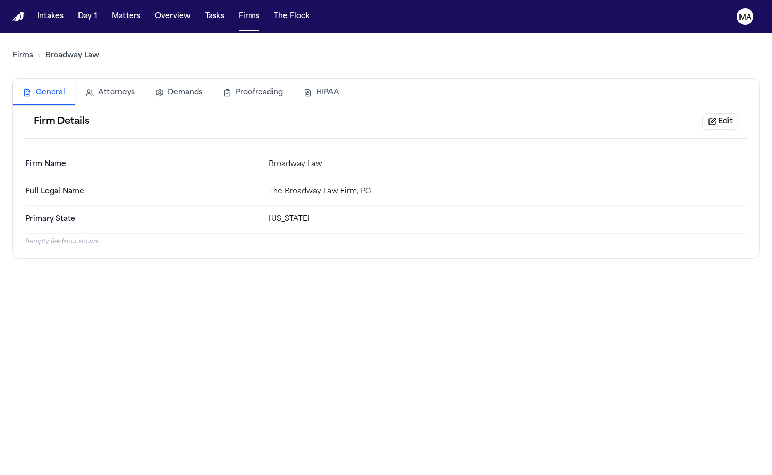
click at [12, 51] on link "Firms" at bounding box center [22, 56] width 21 height 10
